Goal: Task Accomplishment & Management: Complete application form

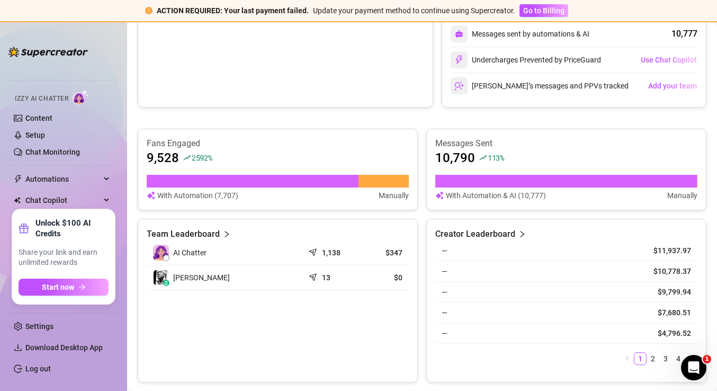
scroll to position [503, 0]
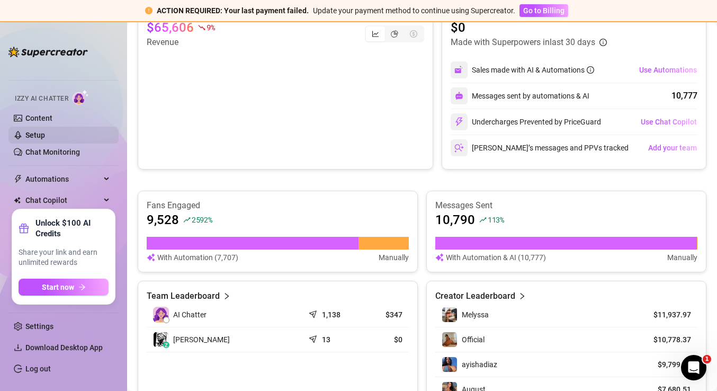
click at [41, 134] on link "Setup" at bounding box center [35, 135] width 20 height 8
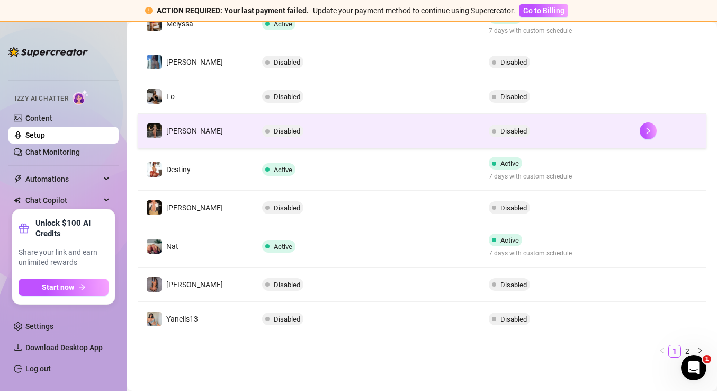
scroll to position [287, 0]
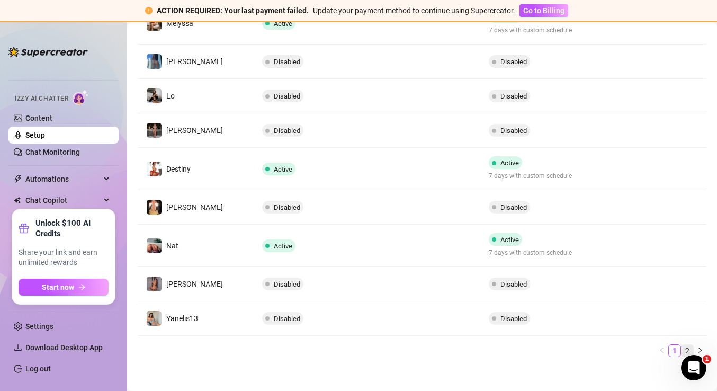
click at [686, 347] on link "2" at bounding box center [688, 351] width 12 height 12
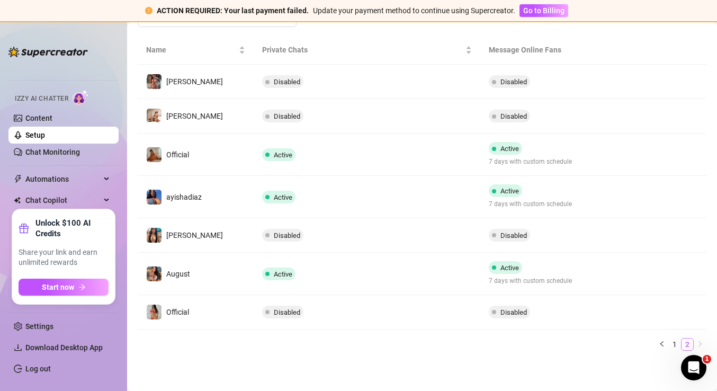
scroll to position [188, 0]
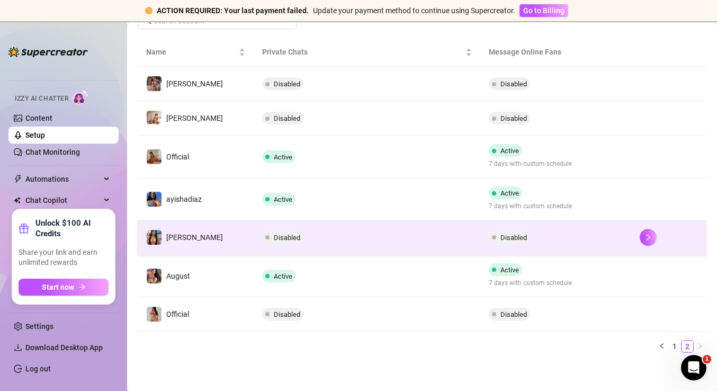
click at [401, 246] on td "Disabled" at bounding box center [367, 237] width 226 height 34
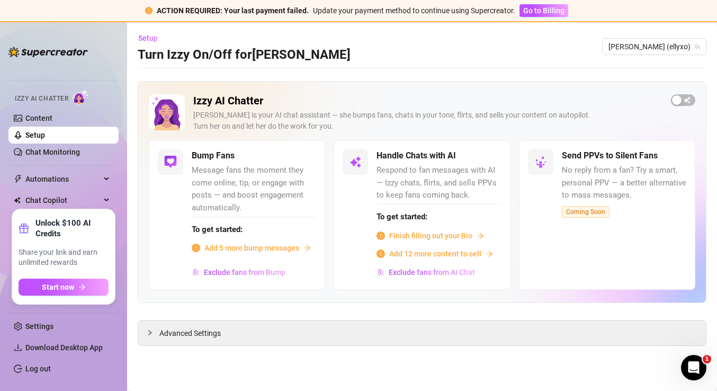
click at [420, 232] on span "Finish filling out your Bio" at bounding box center [430, 236] width 83 height 12
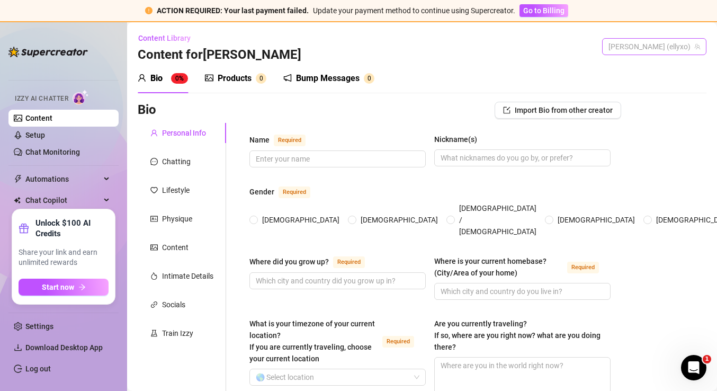
click at [664, 43] on span "[PERSON_NAME] (ellyxo)" at bounding box center [655, 47] width 92 height 16
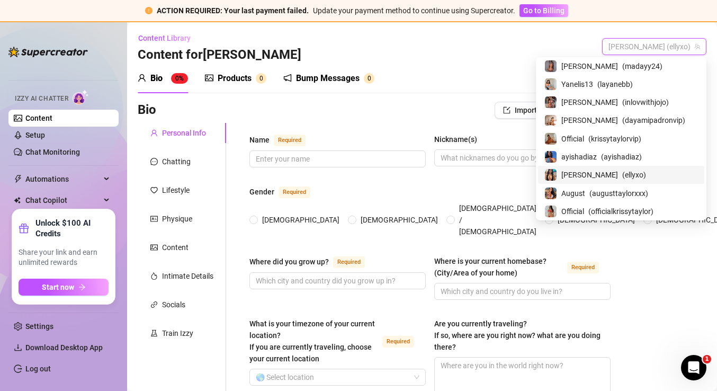
scroll to position [147, 0]
click at [632, 190] on span "( augusttaylorxxx )" at bounding box center [619, 194] width 59 height 12
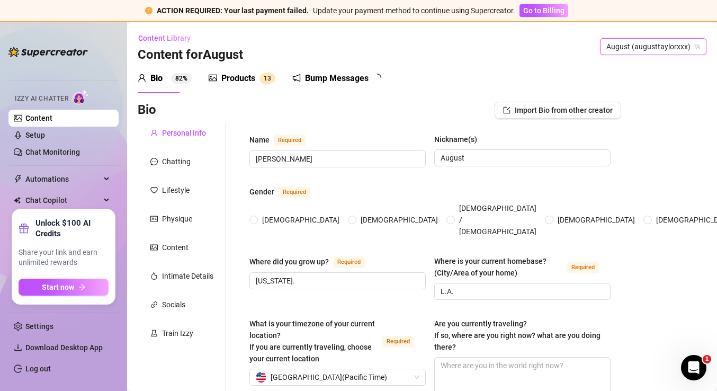
type input "[PERSON_NAME]"
type input "August"
type input "[US_STATE]."
type input "L.A."
type input "[DEMOGRAPHIC_DATA]"
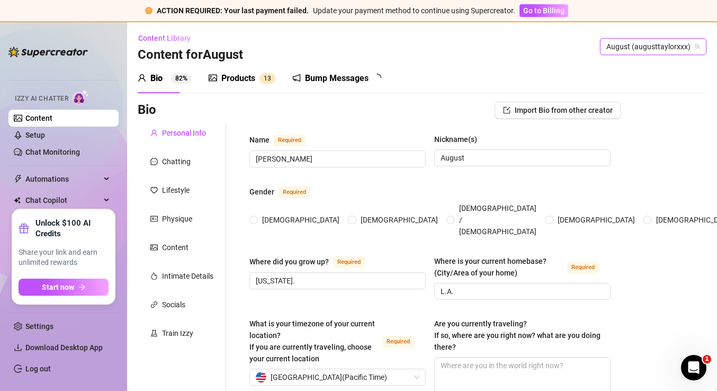
type input "Single"
type input "one daughter"
type textarea "As a [DEMOGRAPHIC_DATA] pornstar aiming to launch a fitness line, my dreams are…"
type textarea "During a porn shoot, I tripped over a cord and face-planted right before a scen…"
type textarea "I love working out."
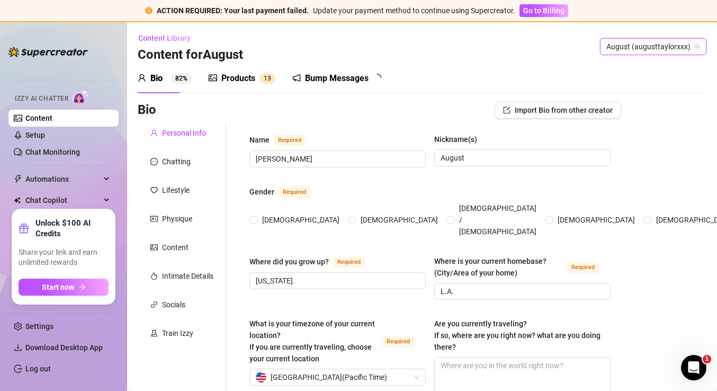
radio input "true"
type input "[DATE]"
click at [280, 157] on input "[PERSON_NAME]" at bounding box center [337, 159] width 162 height 12
type input "Eliz"
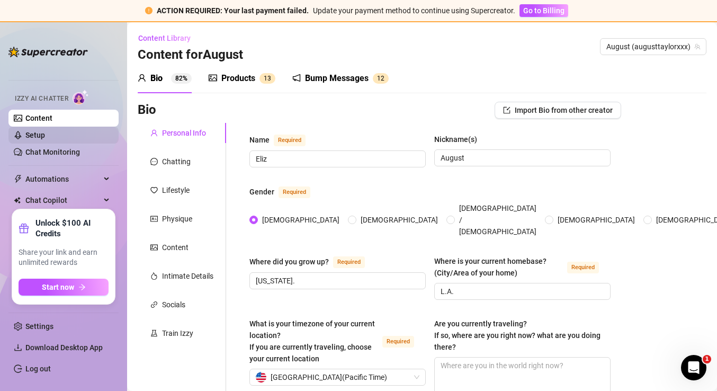
click at [35, 138] on link "Setup" at bounding box center [35, 135] width 20 height 8
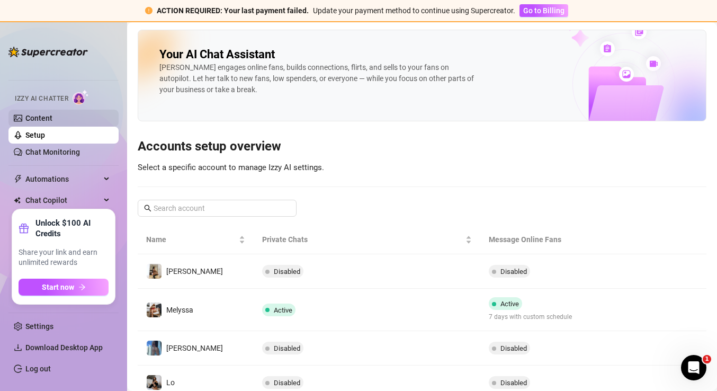
click at [43, 114] on link "Content" at bounding box center [38, 118] width 27 height 8
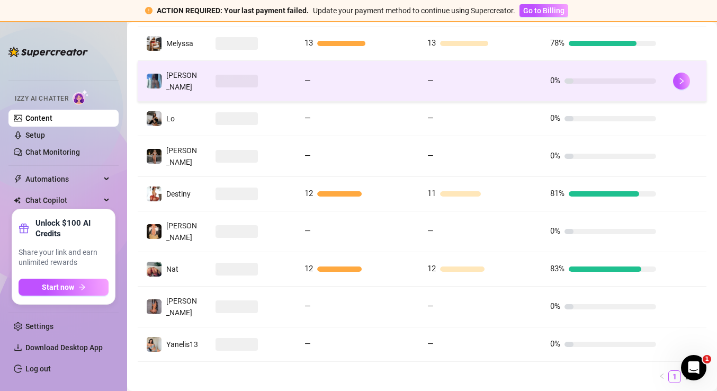
scroll to position [287, 0]
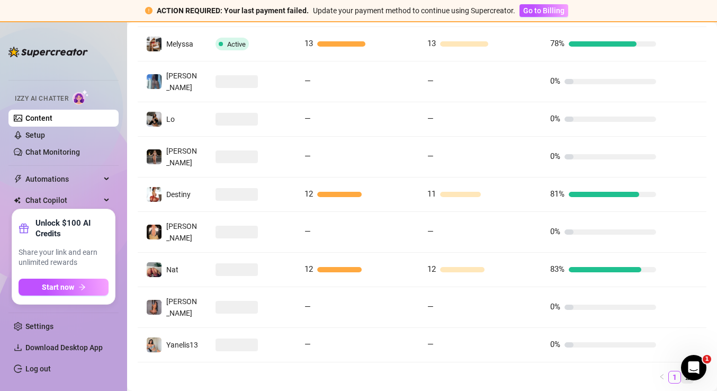
click at [687, 371] on link "2" at bounding box center [688, 377] width 12 height 12
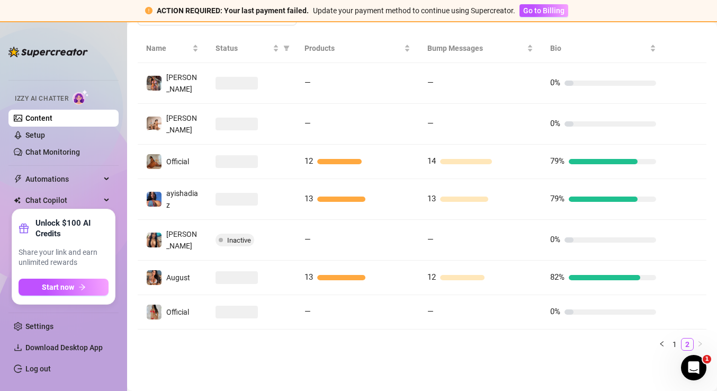
scroll to position [183, 0]
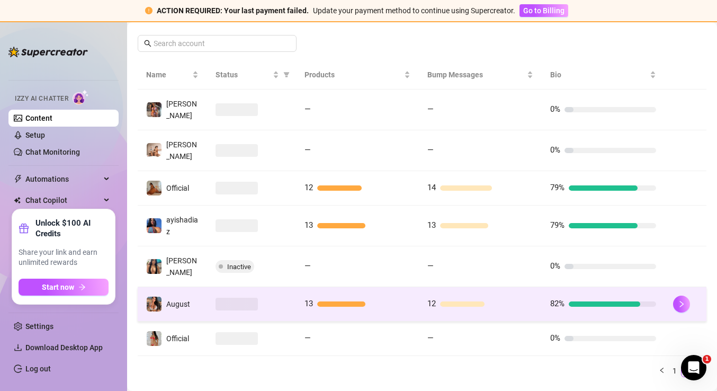
click at [278, 298] on div at bounding box center [252, 304] width 72 height 13
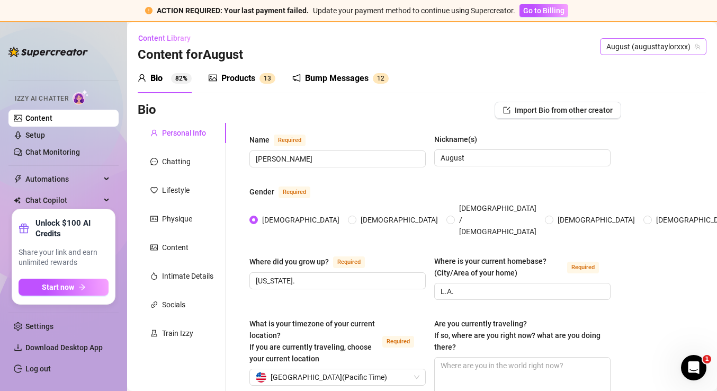
click at [659, 40] on span "August (augusttaylorxxx)" at bounding box center [654, 47] width 94 height 16
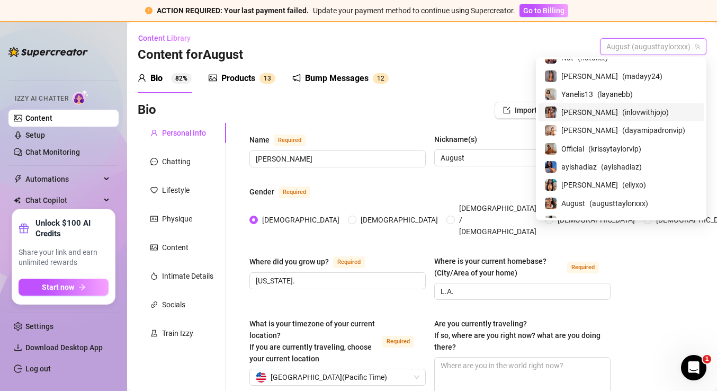
scroll to position [144, 0]
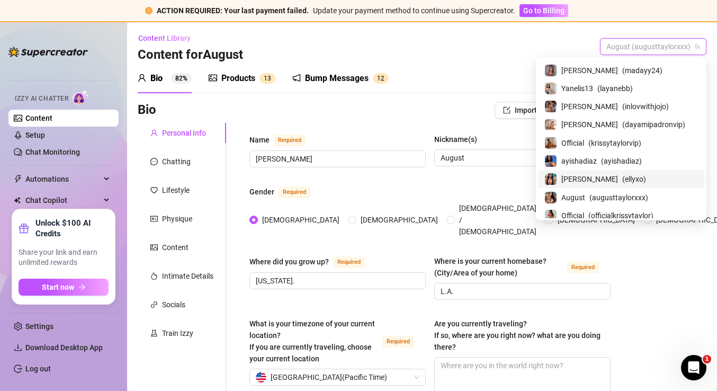
click at [607, 180] on span "[PERSON_NAME]" at bounding box center [590, 179] width 57 height 12
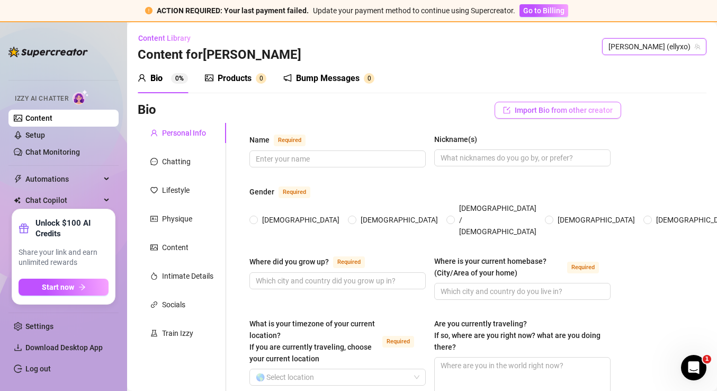
click at [580, 109] on span "Import Bio from other creator" at bounding box center [564, 110] width 98 height 8
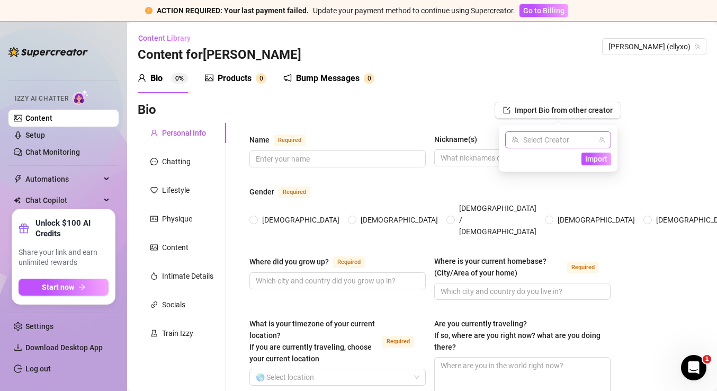
click at [564, 139] on input "search" at bounding box center [554, 140] width 84 height 16
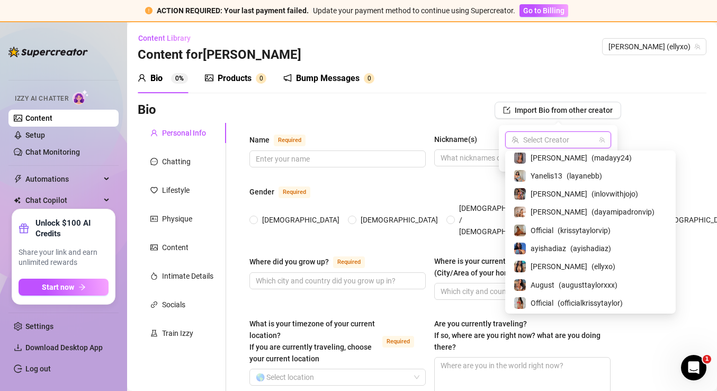
scroll to position [147, 0]
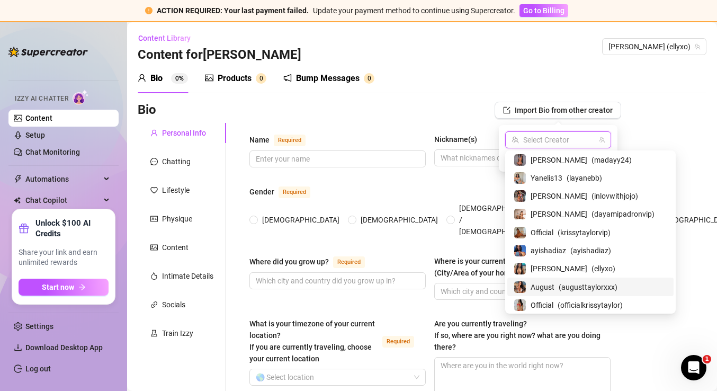
click at [542, 286] on span "August" at bounding box center [543, 287] width 24 height 12
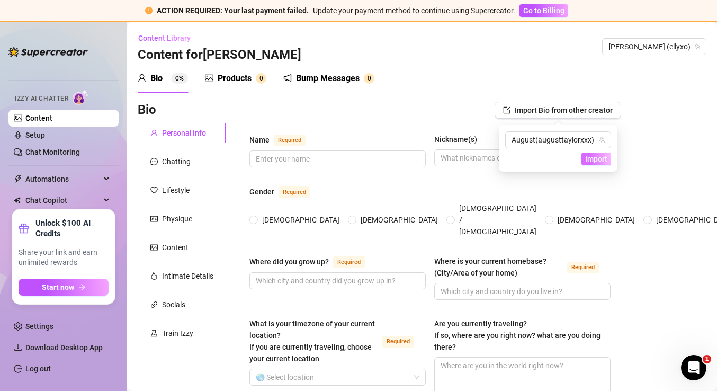
click at [599, 155] on span "Import" at bounding box center [596, 159] width 22 height 8
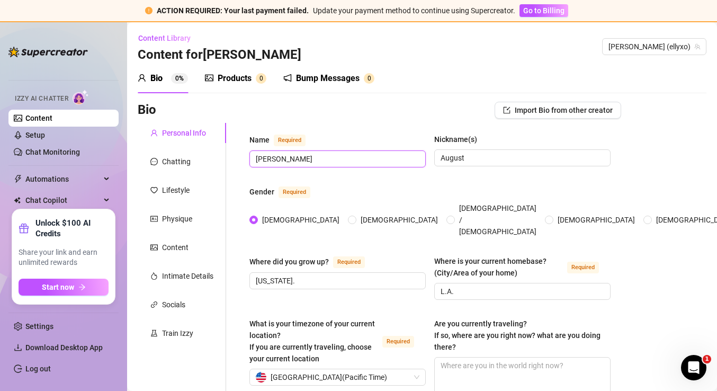
click at [291, 154] on input "[PERSON_NAME]" at bounding box center [337, 159] width 162 height 12
type input "[PERSON_NAME]"
click at [458, 160] on input "August" at bounding box center [522, 158] width 162 height 12
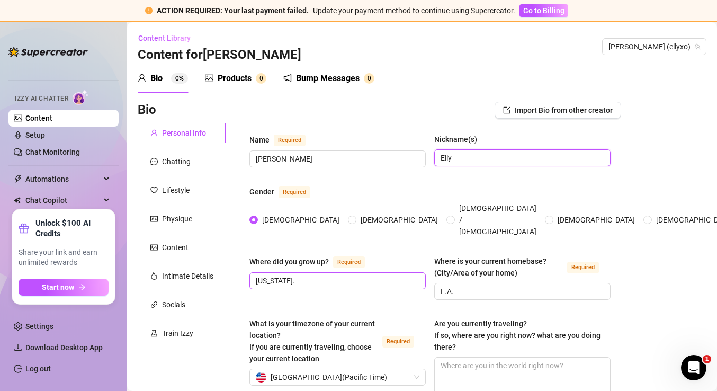
type input "Elly"
click at [282, 275] on input "[US_STATE]." at bounding box center [337, 281] width 162 height 12
type input "[GEOGRAPHIC_DATA]"
click at [496, 286] on input "L.A." at bounding box center [522, 292] width 162 height 12
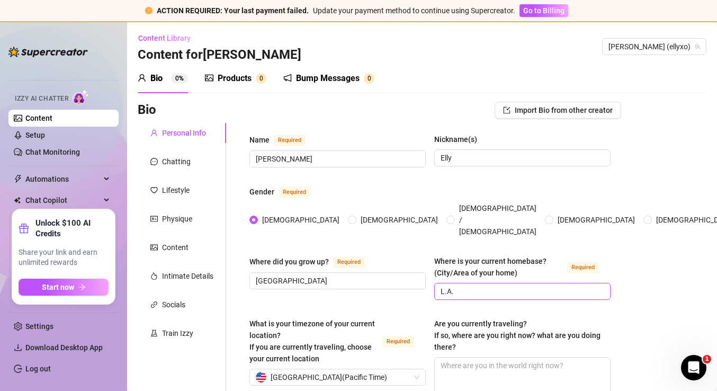
click at [496, 286] on input "L.A." at bounding box center [522, 292] width 162 height 12
click at [381, 369] on span "United States of America ( Pacific Time )" at bounding box center [329, 377] width 117 height 16
type input "[GEOGRAPHIC_DATA]"
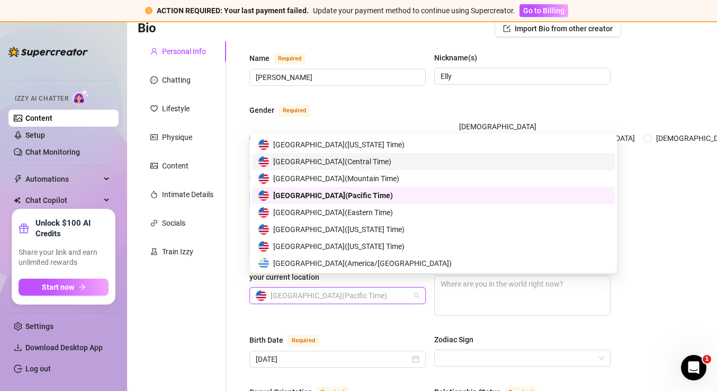
scroll to position [5238, 0]
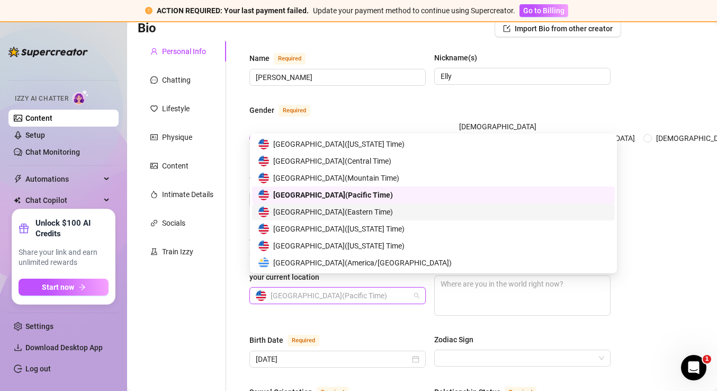
click at [367, 209] on span "United States of America ( Eastern Time )" at bounding box center [333, 212] width 120 height 12
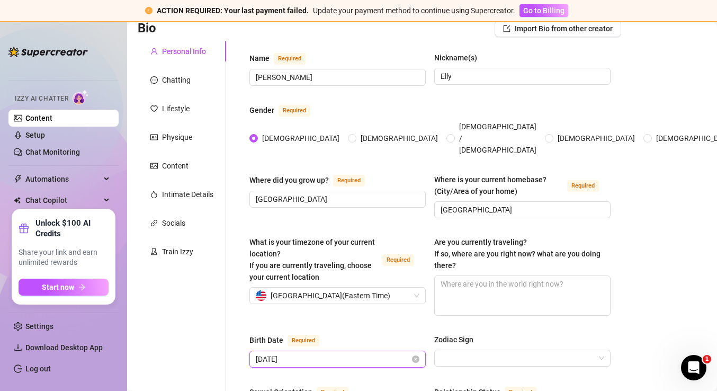
click at [261, 353] on input "[DATE]" at bounding box center [333, 359] width 154 height 12
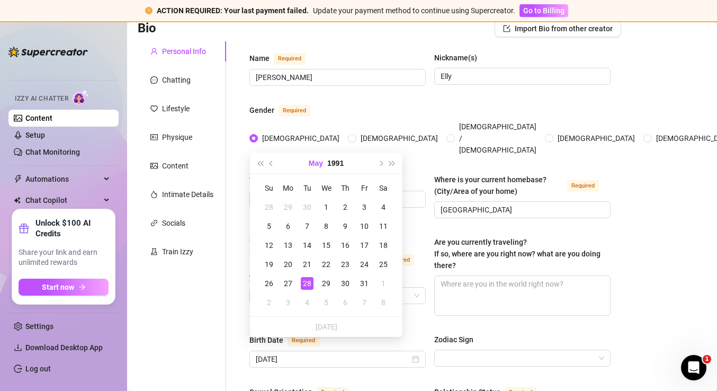
click at [315, 166] on button "May" at bounding box center [316, 163] width 14 height 21
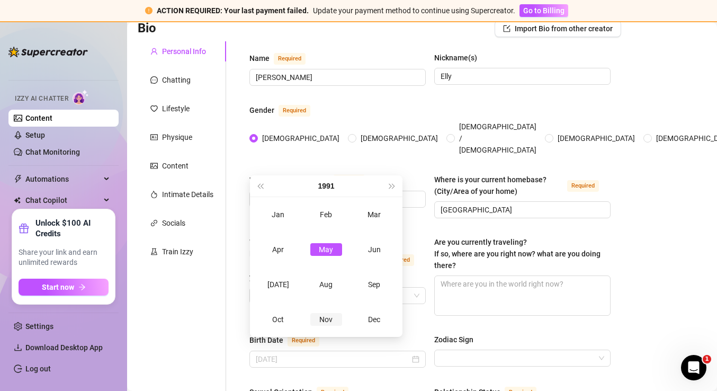
click at [326, 317] on div "Nov" at bounding box center [326, 319] width 32 height 13
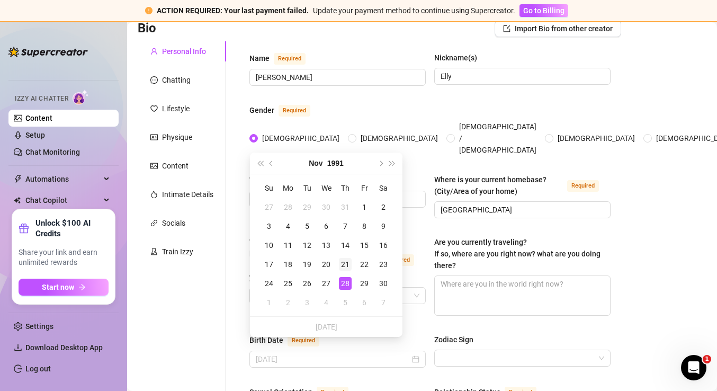
type input "[DATE]"
click at [343, 264] on div "21" at bounding box center [345, 264] width 13 height 13
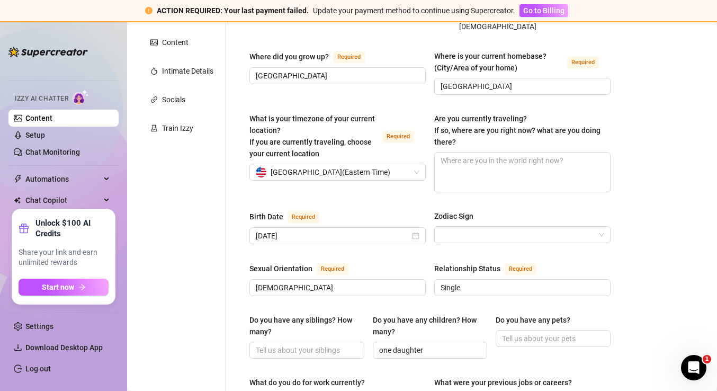
scroll to position [234, 0]
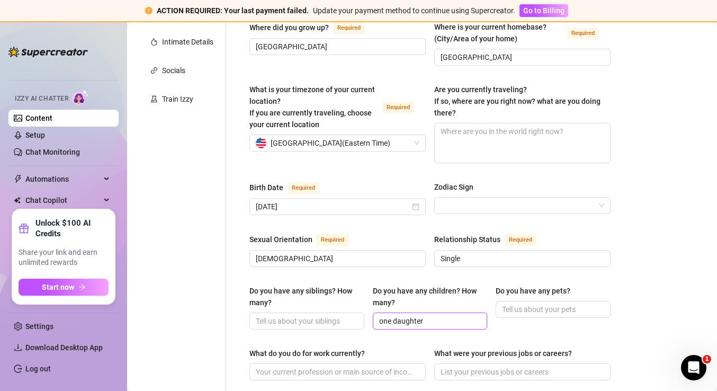
click at [413, 315] on input "one daughter" at bounding box center [429, 321] width 100 height 12
click at [654, 293] on div "Bio Import Bio from other creator Personal Info Chatting Lifestyle Physique Con…" at bounding box center [422, 373] width 569 height 1011
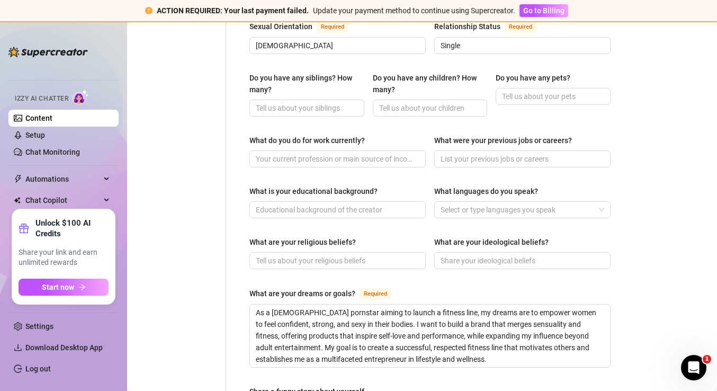
scroll to position [449, 0]
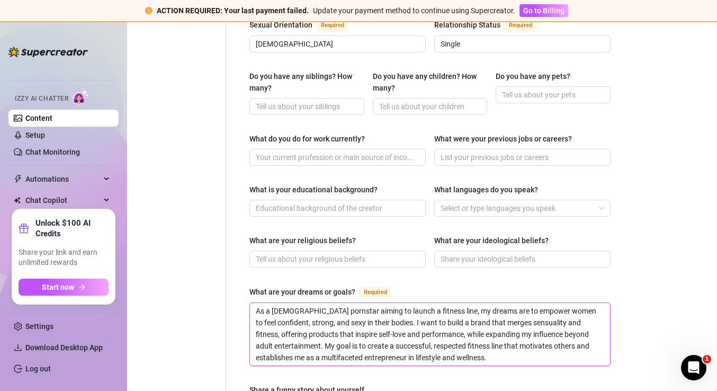
click at [345, 312] on textarea "As a [DEMOGRAPHIC_DATA] pornstar aiming to launch a fitness line, my dreams are…" at bounding box center [430, 334] width 360 height 63
paste textarea "real estate agent, my dreams and goals are all about growth and passion. I want…"
type textarea "As a real estate agent, my dreams and goals are all about growth and passion. I…"
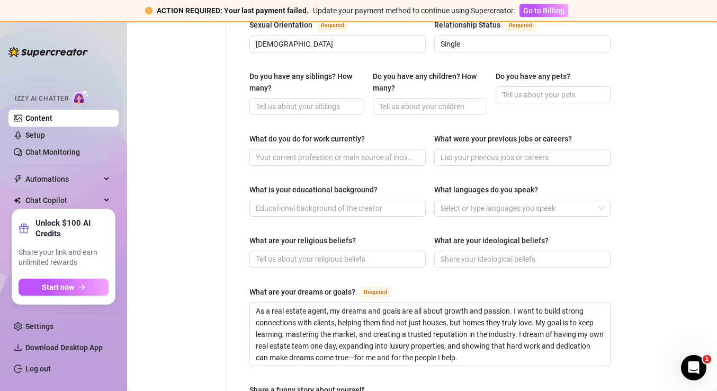
click at [213, 313] on div "Personal Info Chatting Lifestyle Physique Content Intimate Details Socials Trai…" at bounding box center [182, 147] width 88 height 946
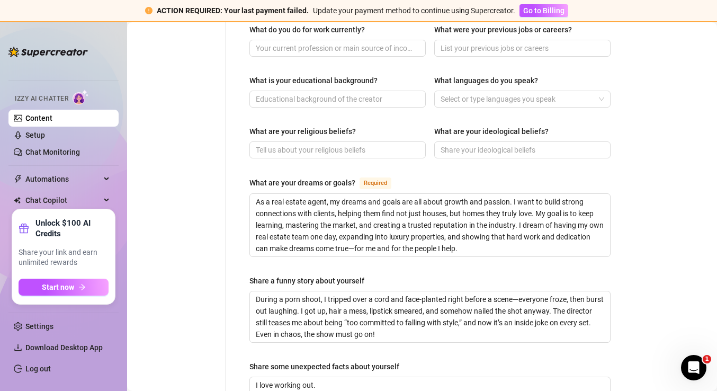
scroll to position [576, 0]
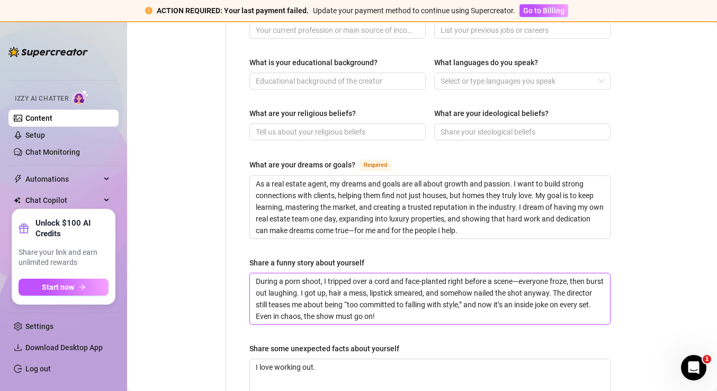
click at [299, 278] on textarea "During a porn shoot, I tripped over a cord and face-planted right before a scen…" at bounding box center [430, 298] width 360 height 51
paste textarea "ChatGPT said: One time at a photoshoot, the wind machine was cranked up way too…"
type textarea "ChatGPT said: One time at a photoshoot, the wind machine was cranked up way too…"
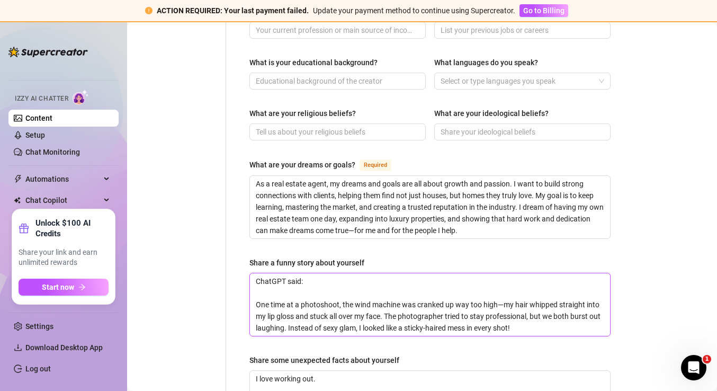
scroll to position [0, 0]
type textarea "ChatGPT said: One time at a photoshoot, the wind machine was cranked up way too…"
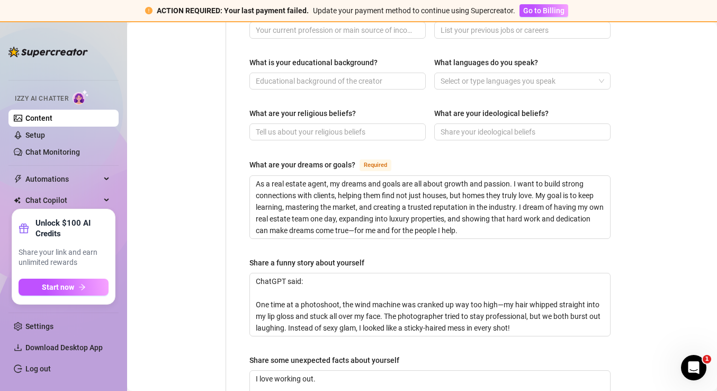
click at [207, 315] on div "Personal Info Chatting Lifestyle Physique Content Intimate Details Socials Trai…" at bounding box center [182, 26] width 88 height 958
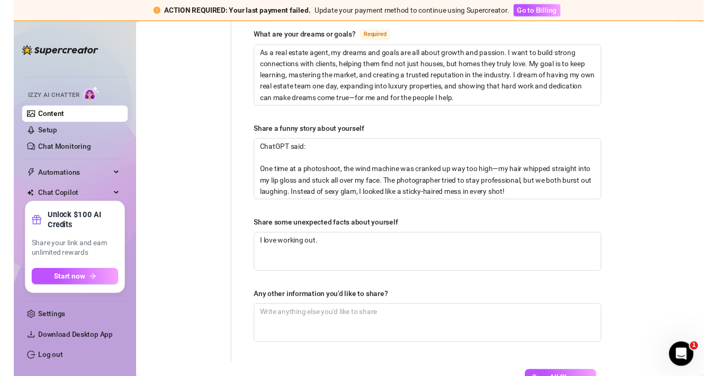
scroll to position [710, 0]
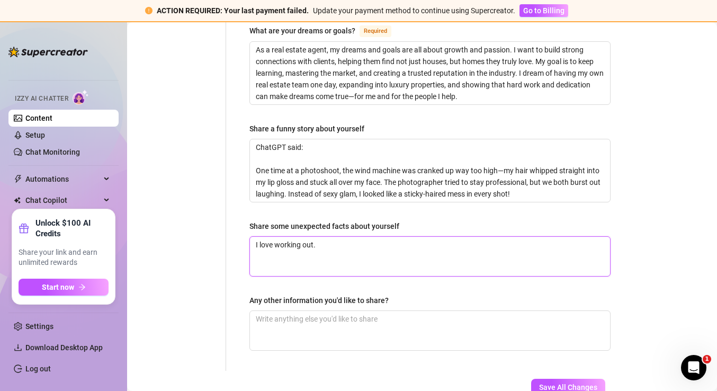
drag, startPoint x: 276, startPoint y: 236, endPoint x: 398, endPoint y: 248, distance: 122.4
click at [398, 248] on textarea "I love working out." at bounding box center [430, 256] width 360 height 39
type textarea "I love t"
type textarea "I love to"
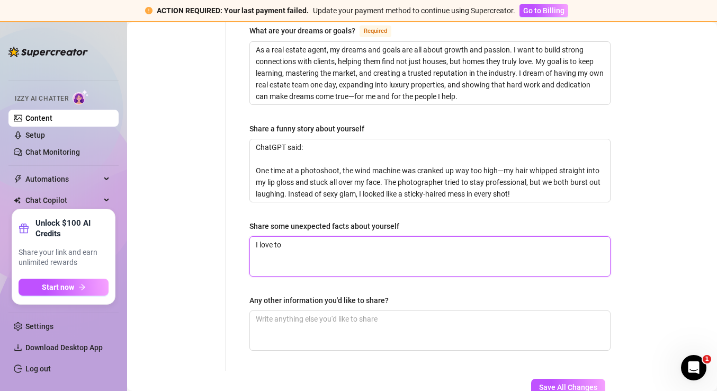
type textarea "I love to t"
type textarea "I love to tr"
type textarea "I love to tra"
type textarea "I love to trav"
type textarea "I love to trave"
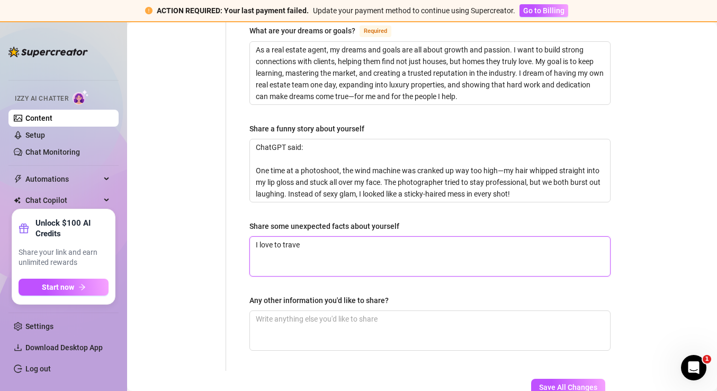
type textarea "I love to travel"
type textarea "I love to travel."
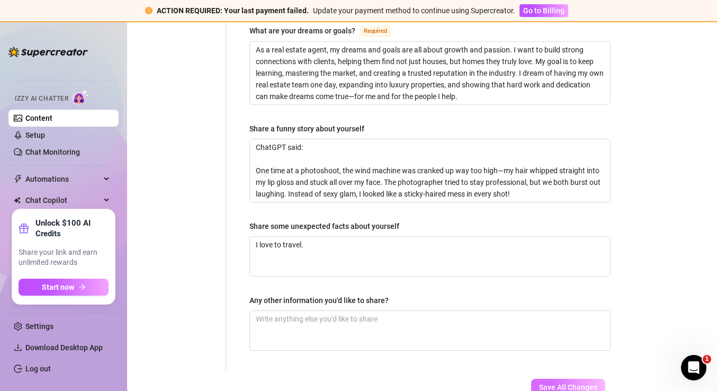
click at [577, 383] on span "Save All Changes" at bounding box center [568, 387] width 58 height 8
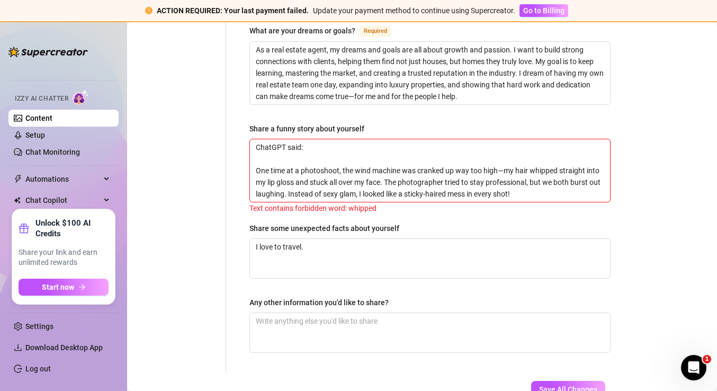
click at [545, 162] on textarea "ChatGPT said: One time at a photoshoot, the wind machine was cranked up way too…" at bounding box center [430, 170] width 360 height 63
type textarea "ChatGPT said: One time at a photoshoot, the wind machine was cranked up way too…"
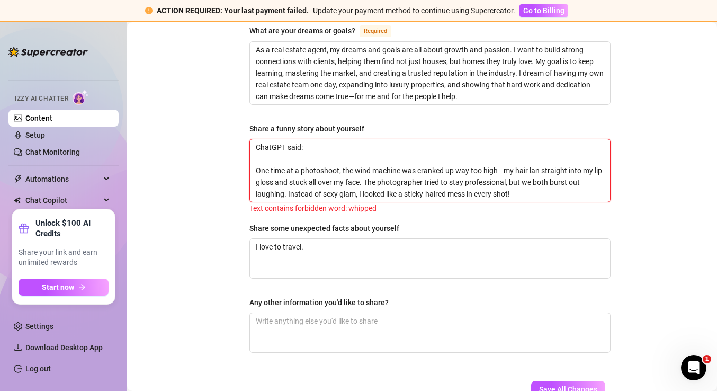
type textarea "ChatGPT said: One time at a photoshoot, the wind machine was cranked up way too…"
click at [566, 385] on span "Save All Changes" at bounding box center [568, 389] width 58 height 8
